Goal: Task Accomplishment & Management: Use online tool/utility

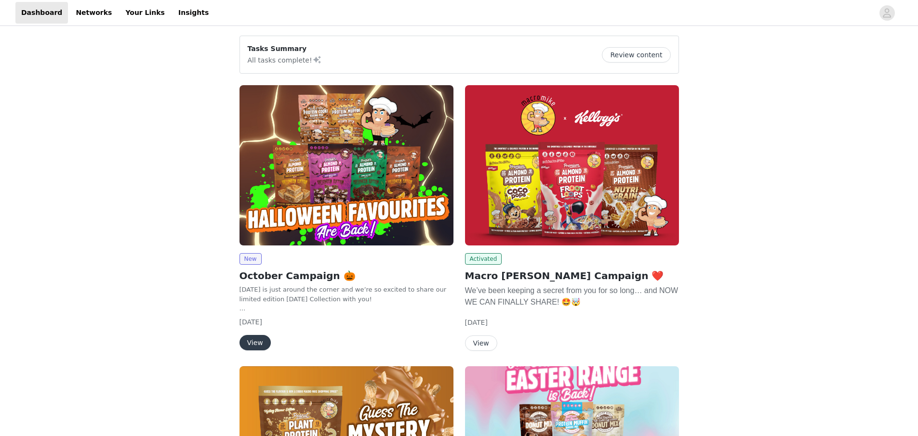
click at [253, 341] on button "View" at bounding box center [254, 342] width 31 height 15
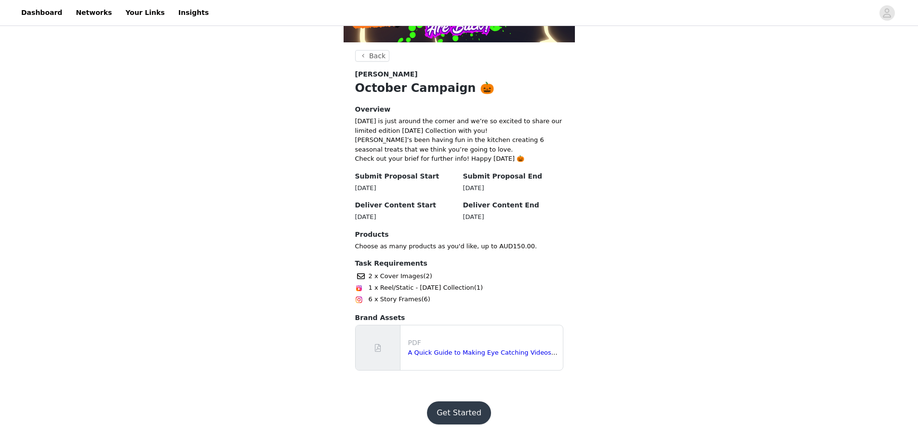
scroll to position [159, 0]
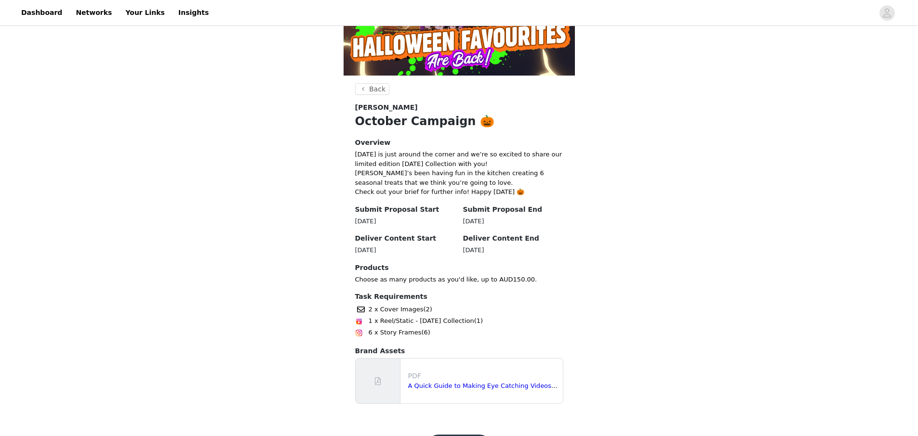
scroll to position [159, 0]
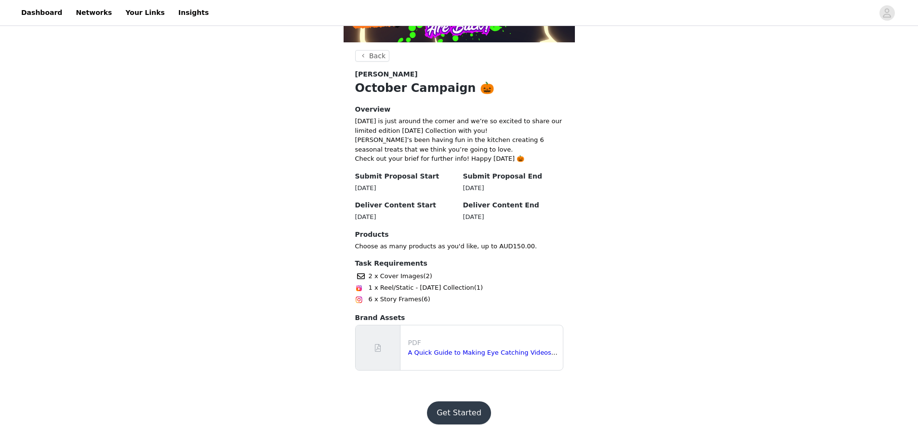
click at [471, 411] on button "Get Started" at bounding box center [459, 413] width 64 height 23
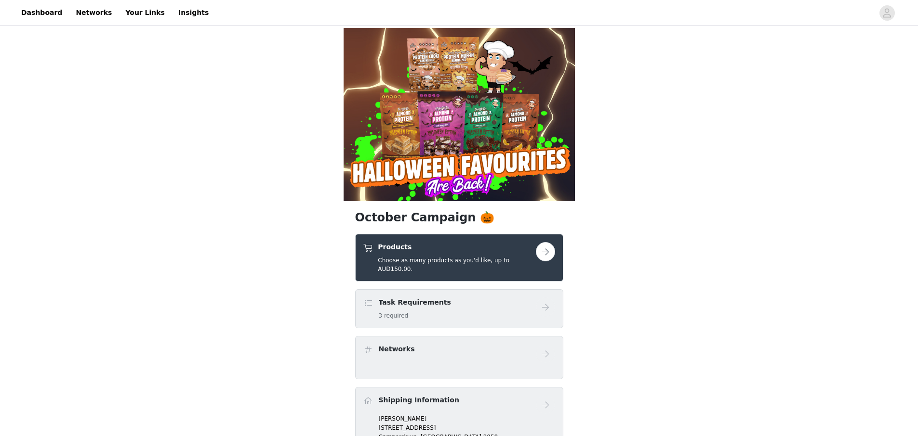
click at [549, 255] on button "button" at bounding box center [545, 251] width 19 height 19
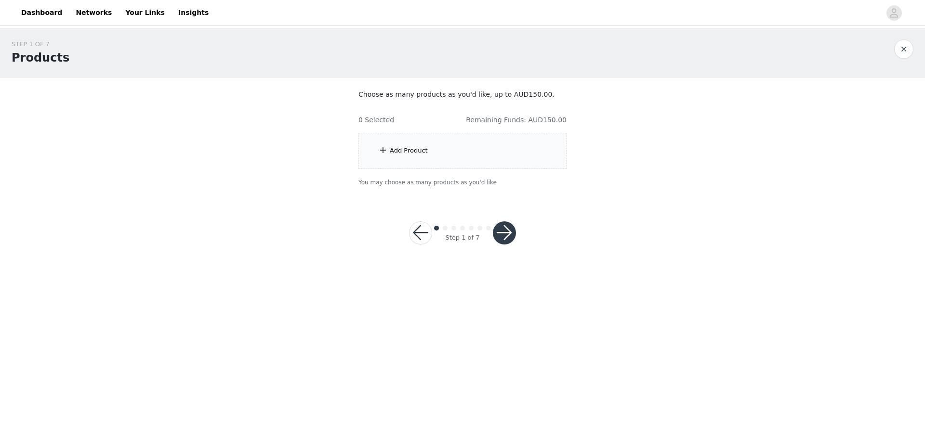
click at [424, 154] on div "Add Product" at bounding box center [409, 151] width 38 height 10
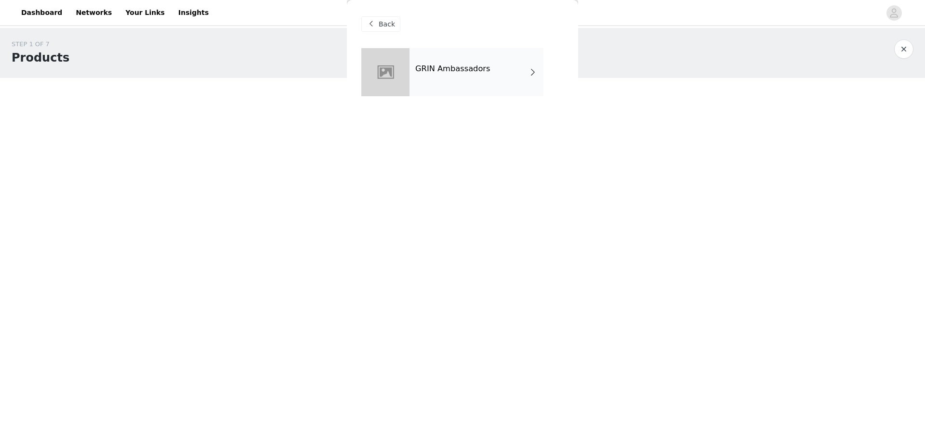
click at [505, 69] on div "GRIN Ambassadors" at bounding box center [476, 72] width 134 height 48
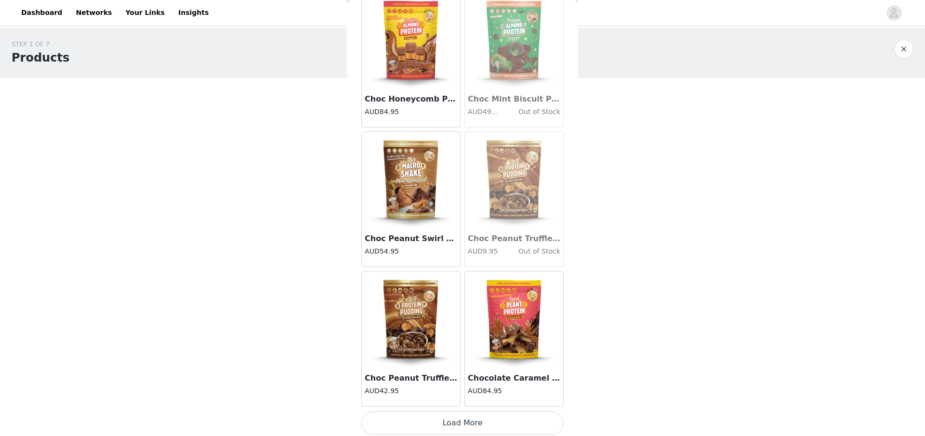
scroll to position [1038, 0]
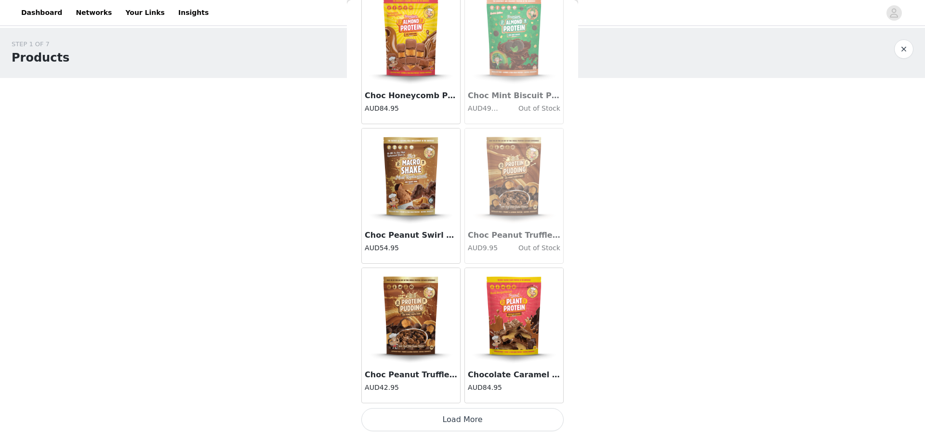
click at [447, 412] on button "Load More" at bounding box center [462, 420] width 202 height 23
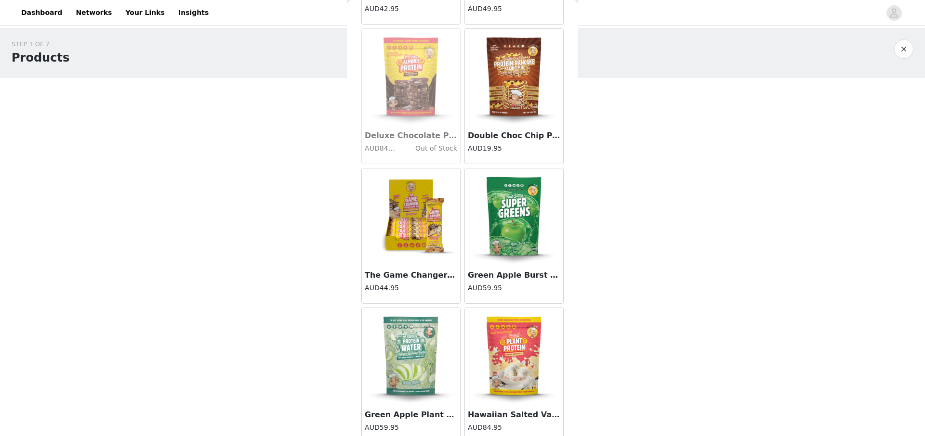
scroll to position [2435, 0]
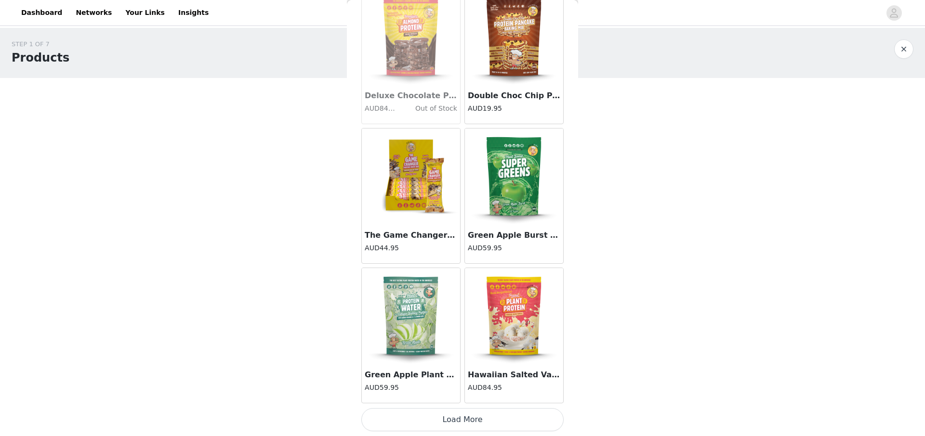
click at [451, 420] on button "Load More" at bounding box center [462, 420] width 202 height 23
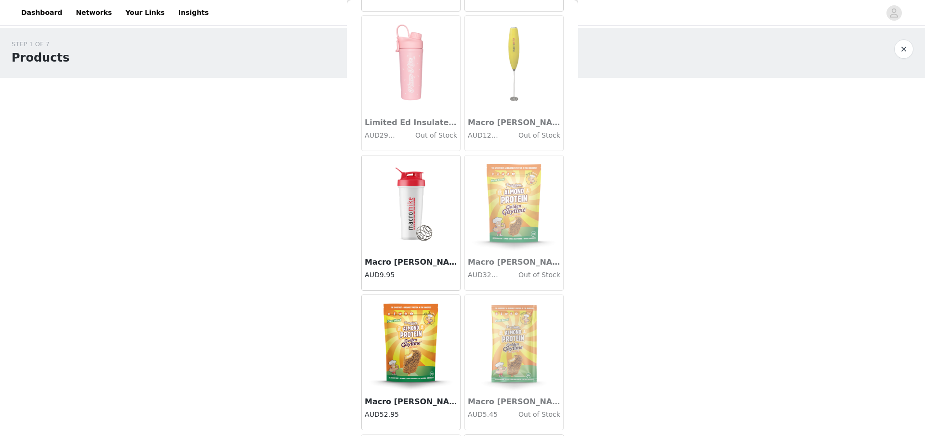
scroll to position [3347, 0]
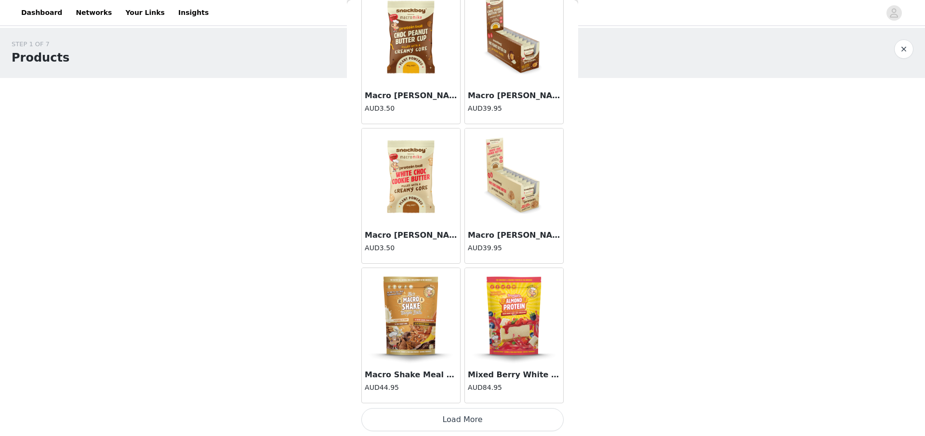
click at [465, 424] on button "Load More" at bounding box center [462, 420] width 202 height 23
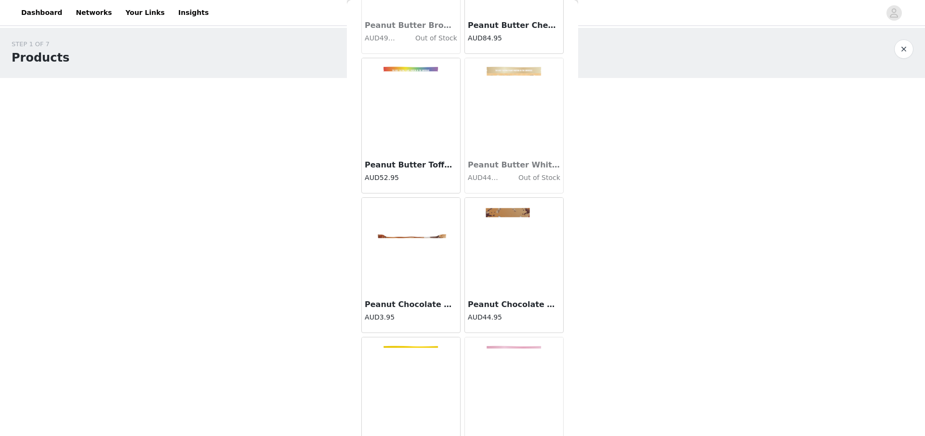
scroll to position [5229, 0]
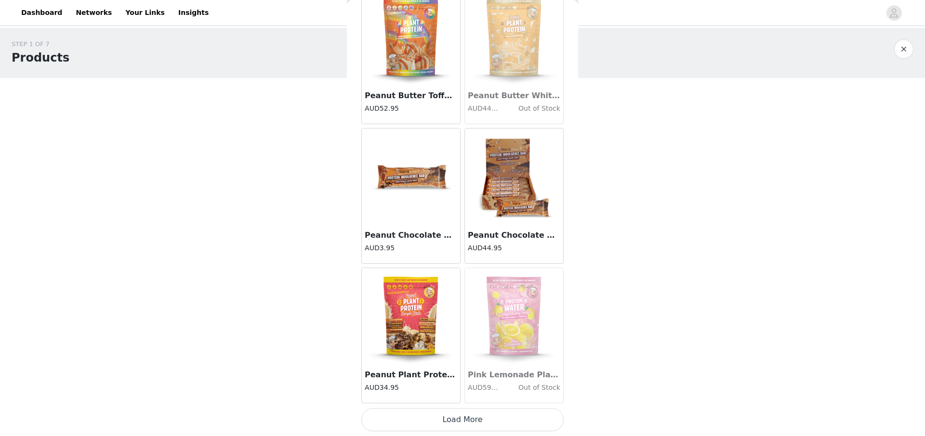
click at [455, 416] on button "Load More" at bounding box center [462, 420] width 202 height 23
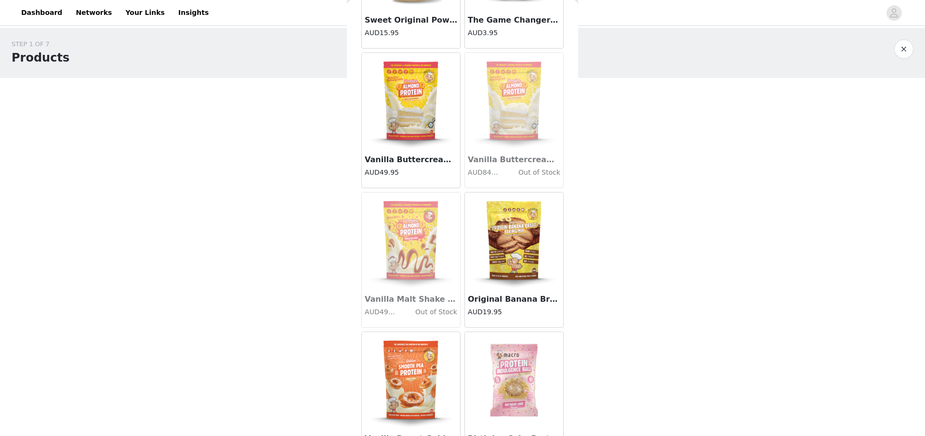
scroll to position [6361, 0]
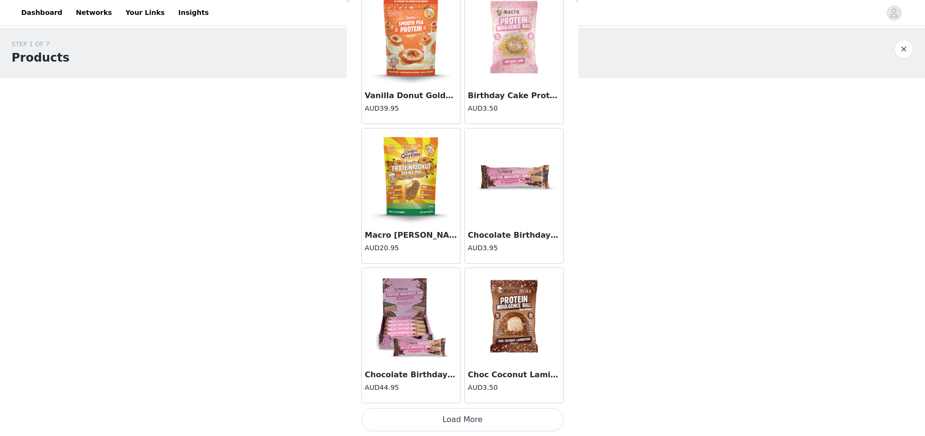
click at [447, 426] on button "Load More" at bounding box center [462, 420] width 202 height 23
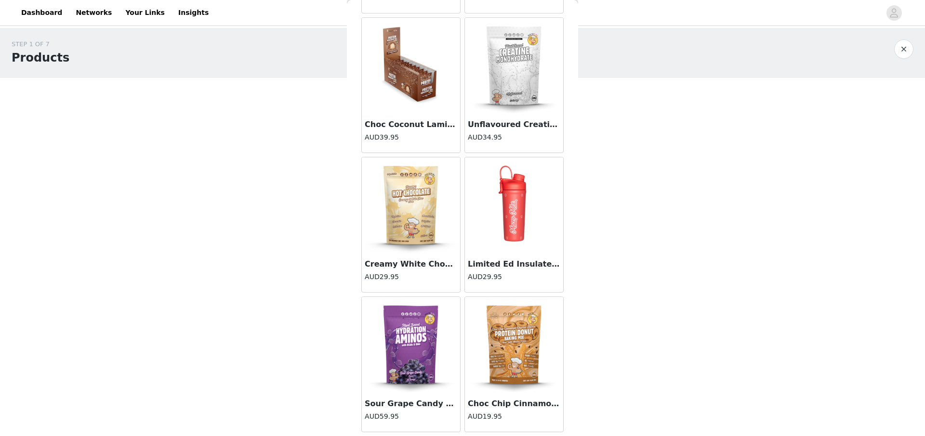
scroll to position [8023, 0]
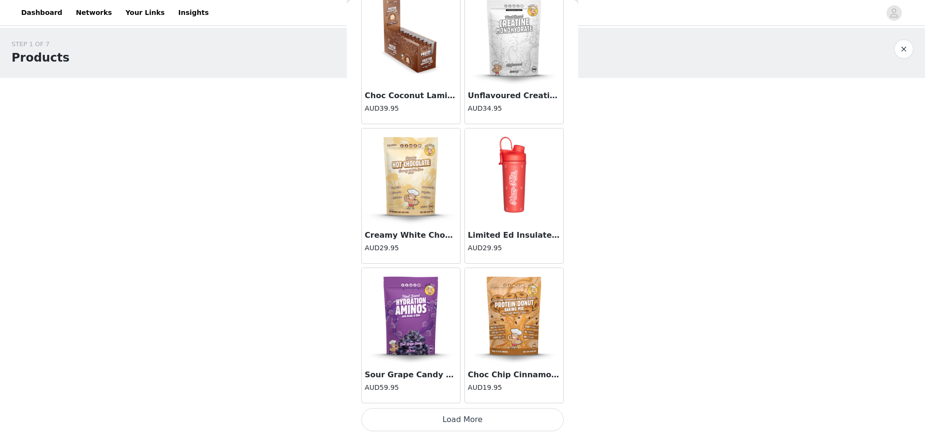
click at [475, 414] on button "Load More" at bounding box center [462, 420] width 202 height 23
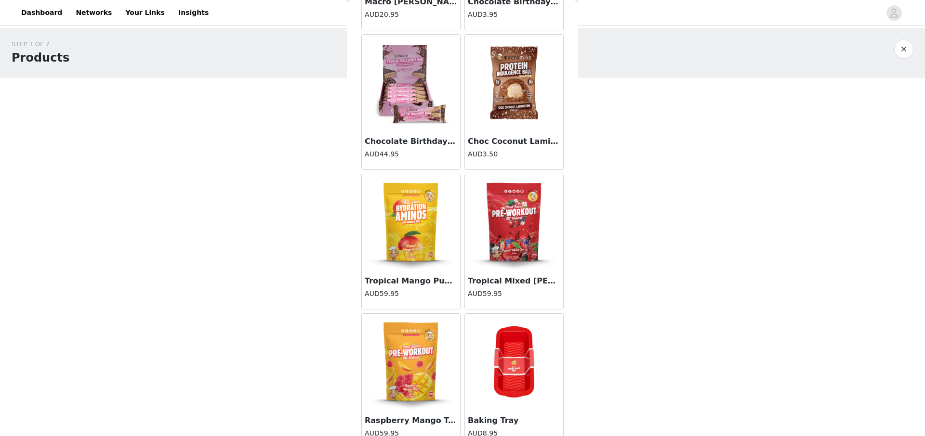
scroll to position [6860, 0]
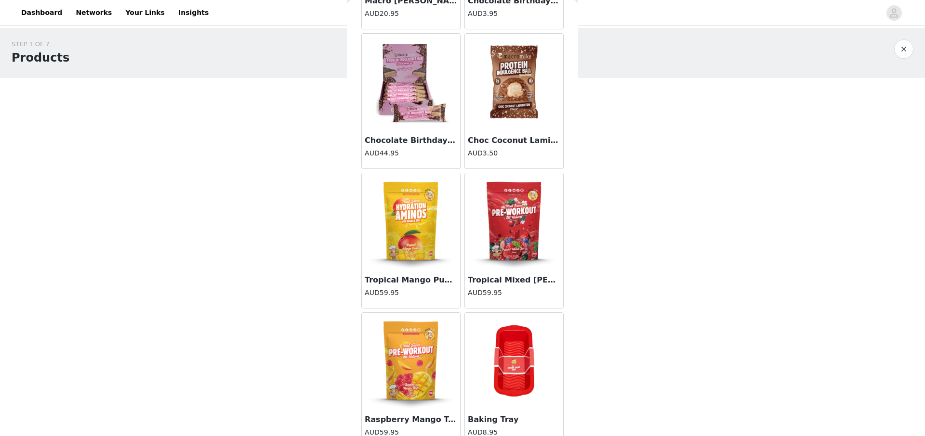
click at [505, 236] on img at bounding box center [514, 221] width 96 height 96
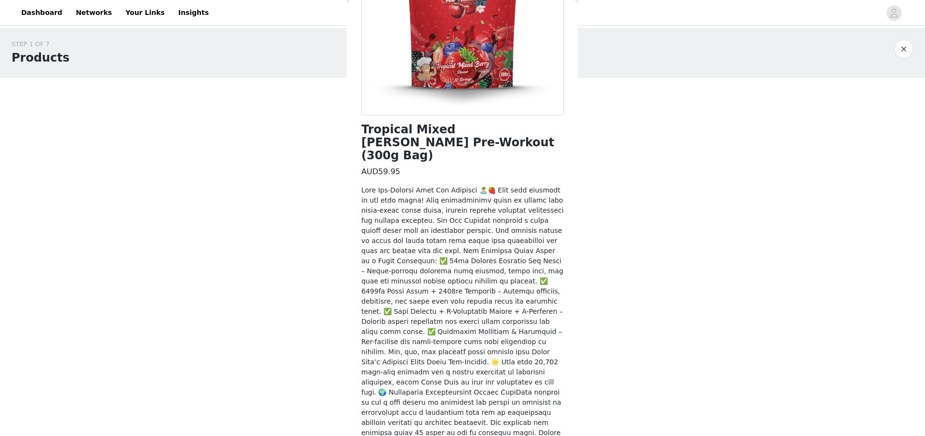
scroll to position [195, 0]
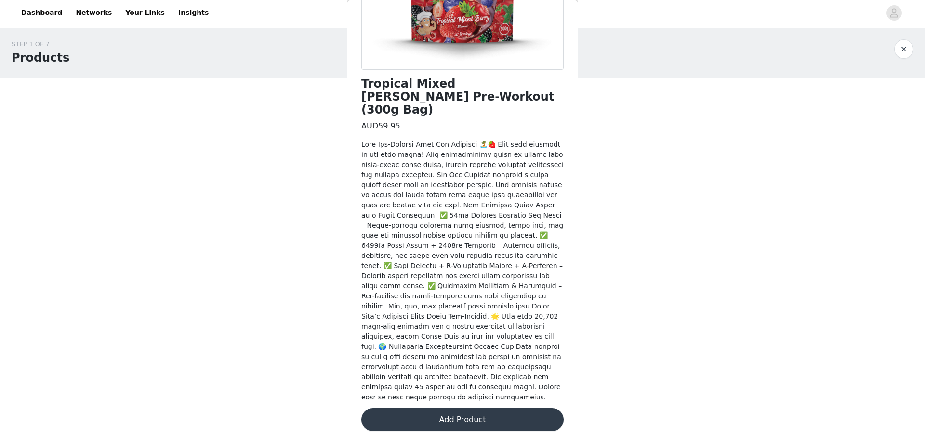
click at [487, 418] on button "Add Product" at bounding box center [462, 420] width 202 height 23
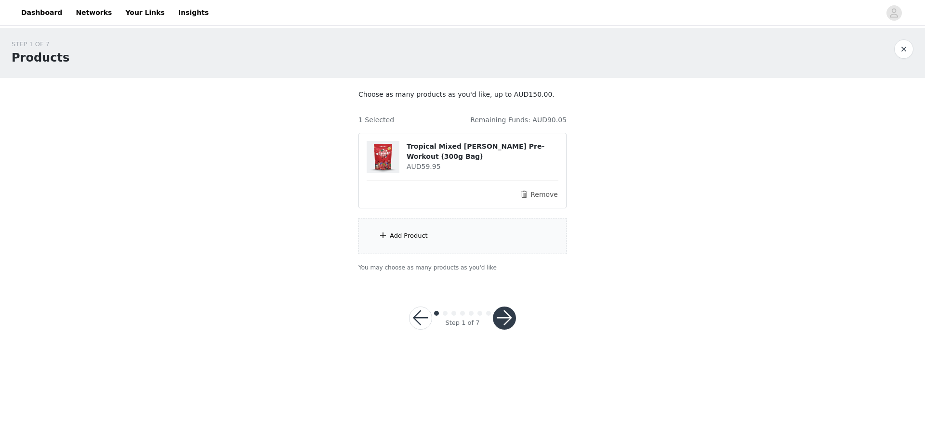
click at [423, 238] on div "Add Product" at bounding box center [409, 236] width 38 height 10
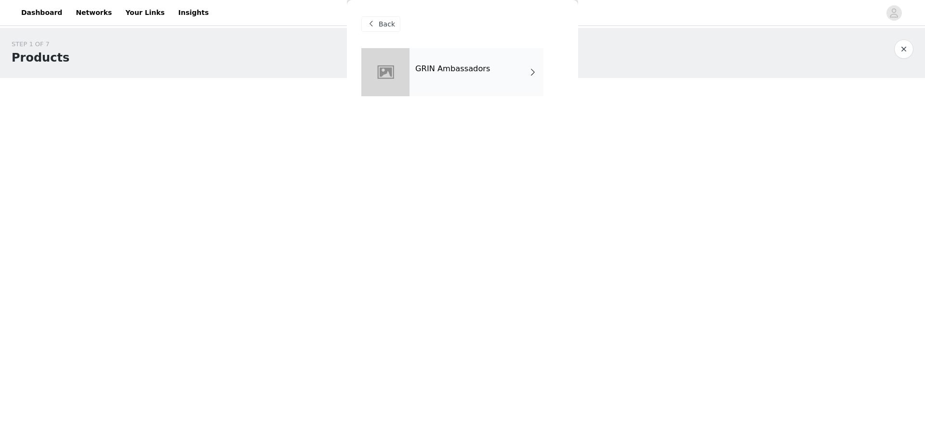
click at [505, 92] on div "GRIN Ambassadors" at bounding box center [476, 72] width 134 height 48
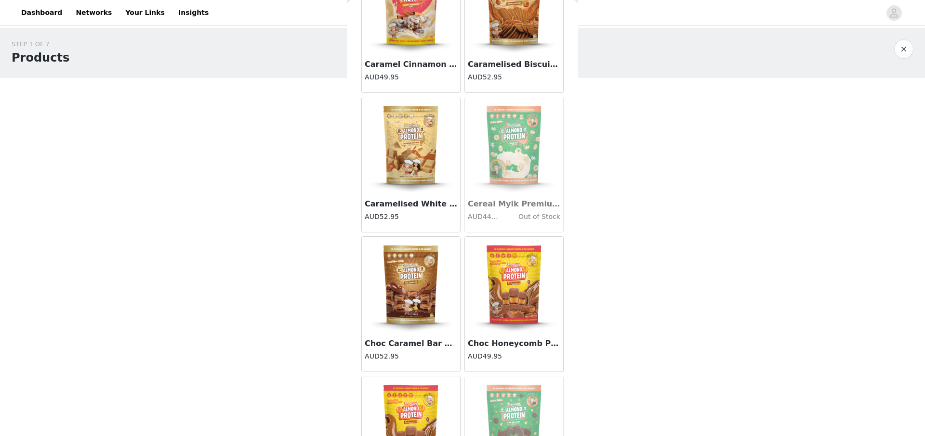
scroll to position [655, 0]
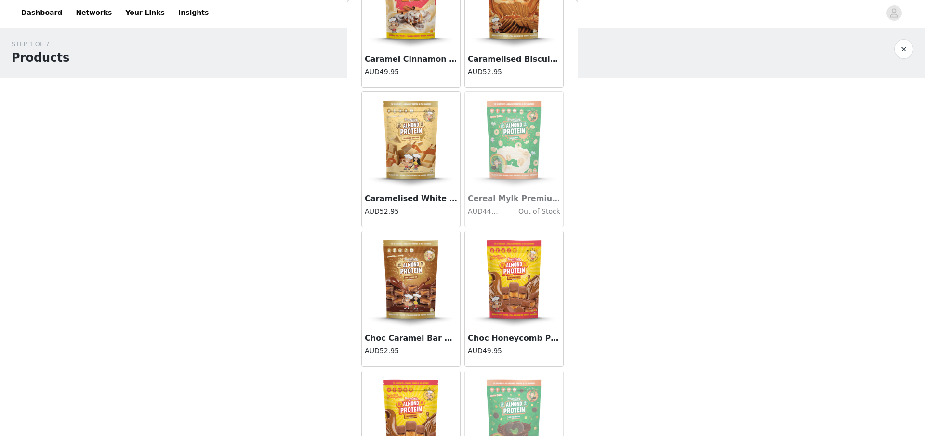
click at [654, 178] on div "STEP 1 OF 7 Products Choose as many products as you'd like, up to AUD150.00. 1 …" at bounding box center [462, 156] width 925 height 256
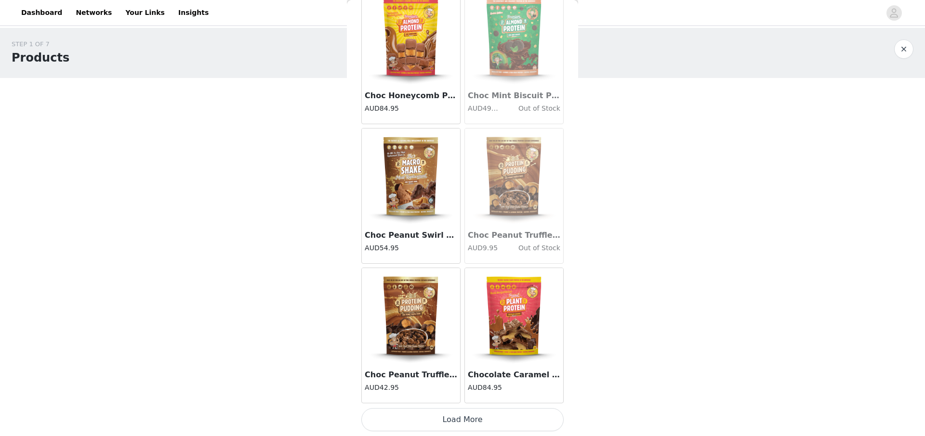
click at [527, 424] on button "Load More" at bounding box center [462, 420] width 202 height 23
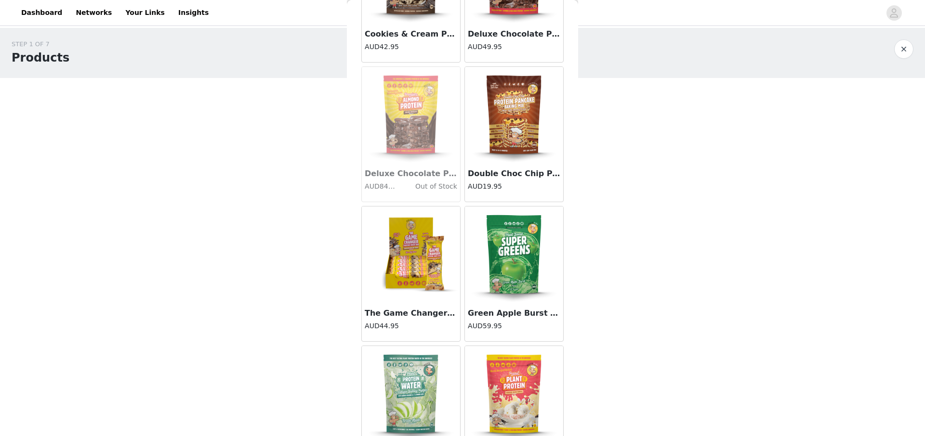
scroll to position [2435, 0]
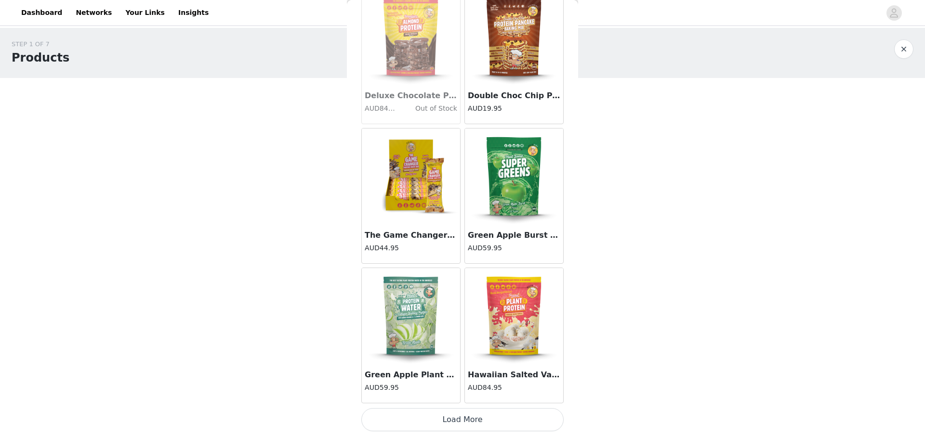
click at [512, 429] on button "Load More" at bounding box center [462, 420] width 202 height 23
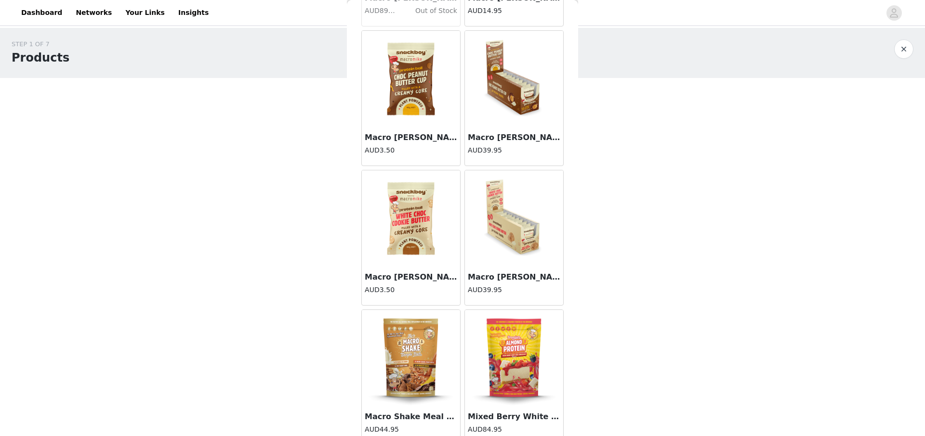
scroll to position [3832, 0]
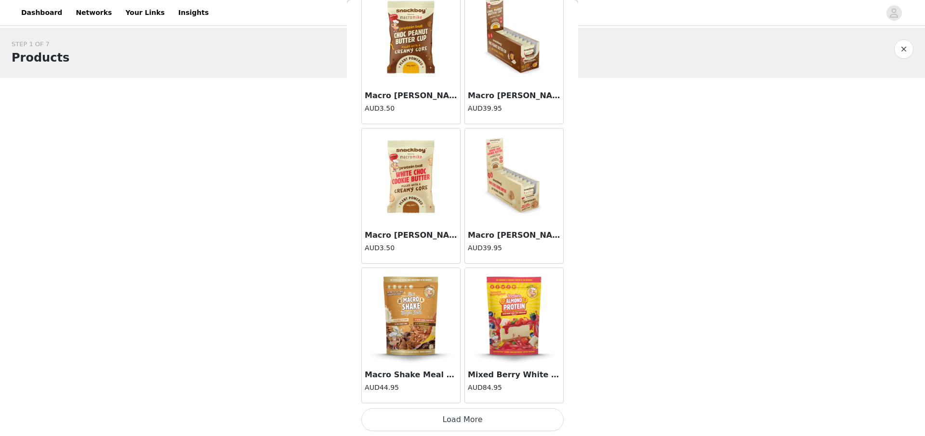
click at [476, 423] on button "Load More" at bounding box center [462, 420] width 202 height 23
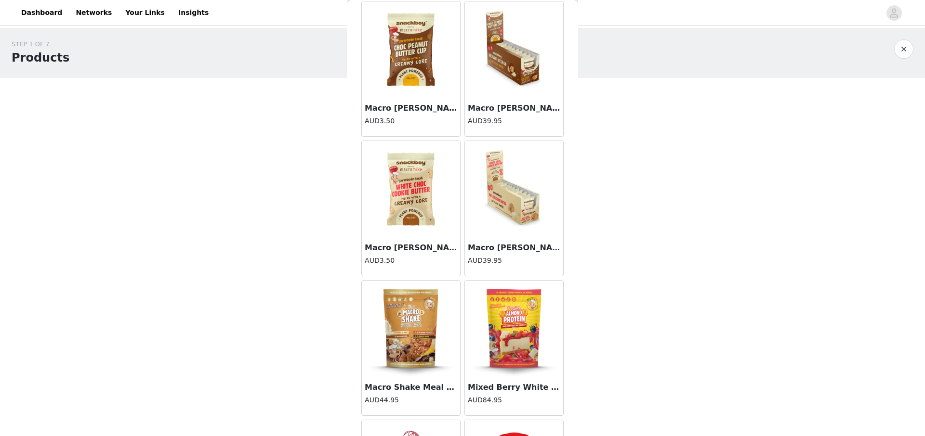
scroll to position [3884, 0]
